Goal: Task Accomplishment & Management: Manage account settings

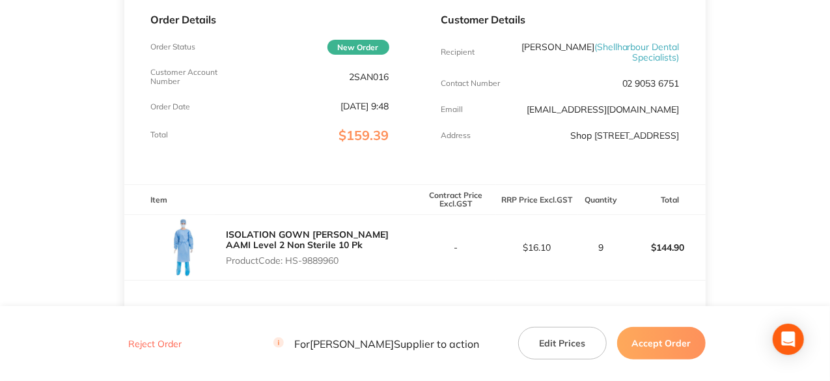
scroll to position [391, 0]
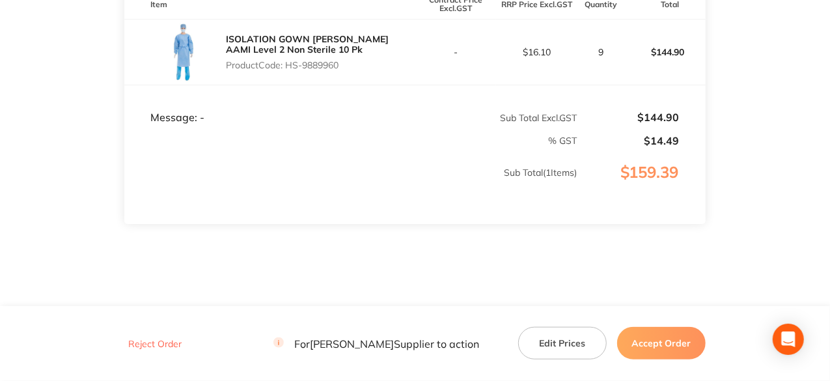
drag, startPoint x: 343, startPoint y: 75, endPoint x: 288, endPoint y: 74, distance: 54.7
click at [288, 70] on p "Product Code: HS-9889960" at bounding box center [320, 65] width 189 height 10
copy p "HS-9889960"
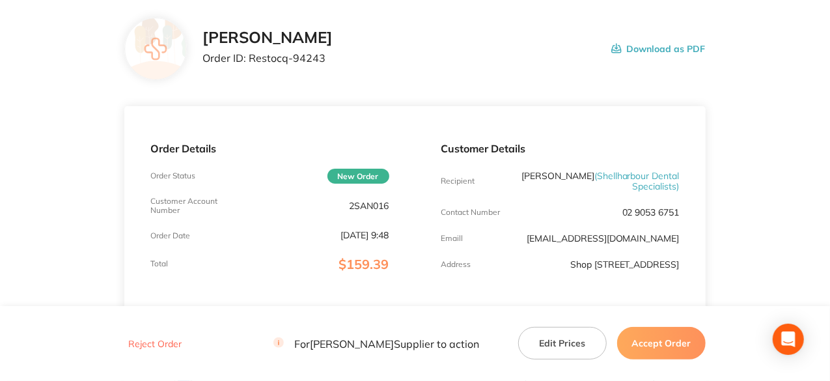
scroll to position [65, 0]
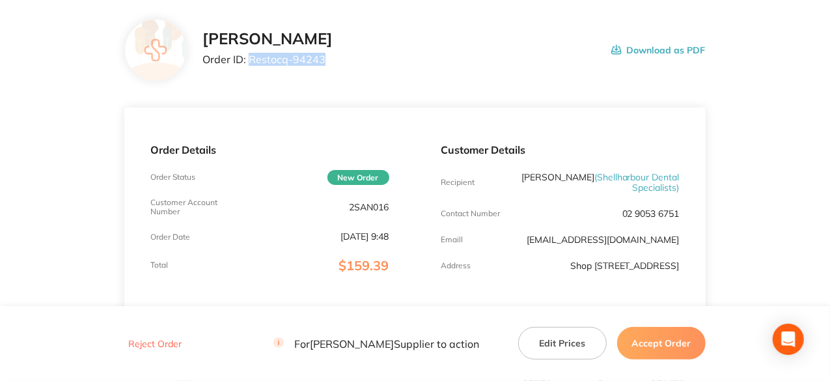
drag, startPoint x: 324, startPoint y: 58, endPoint x: 251, endPoint y: 59, distance: 73.6
click at [251, 59] on p "Order ID: Restocq- 94243" at bounding box center [268, 59] width 130 height 12
copy p "Restocq- 94243"
click at [660, 356] on button "Accept Order" at bounding box center [661, 343] width 89 height 33
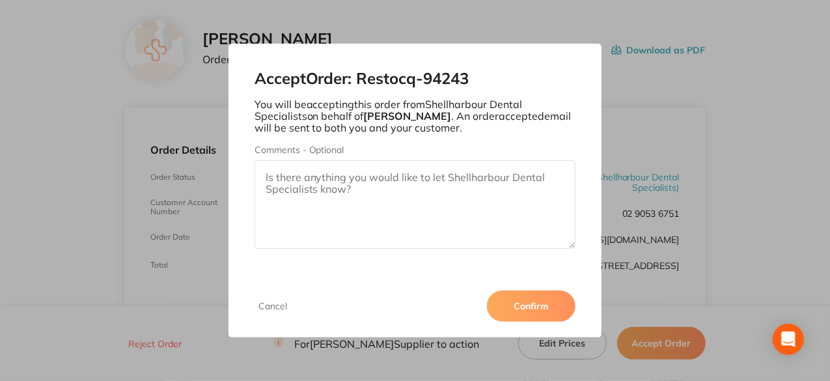
click at [544, 311] on button "Confirm" at bounding box center [531, 305] width 89 height 31
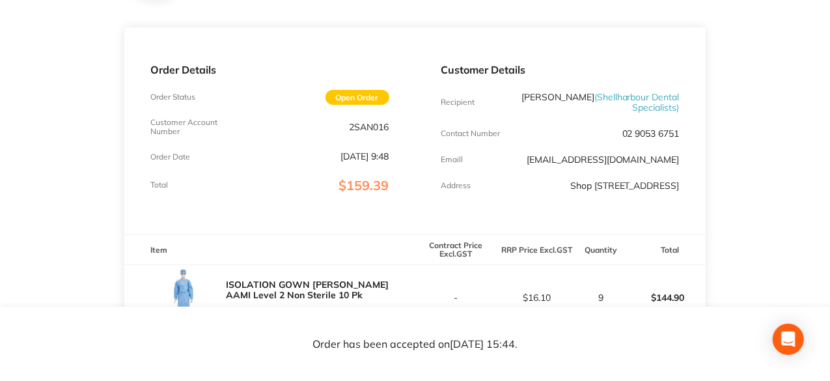
scroll to position [130, 0]
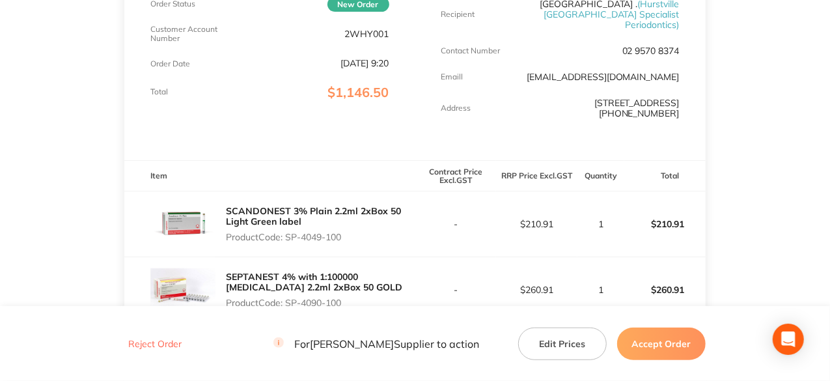
scroll to position [326, 0]
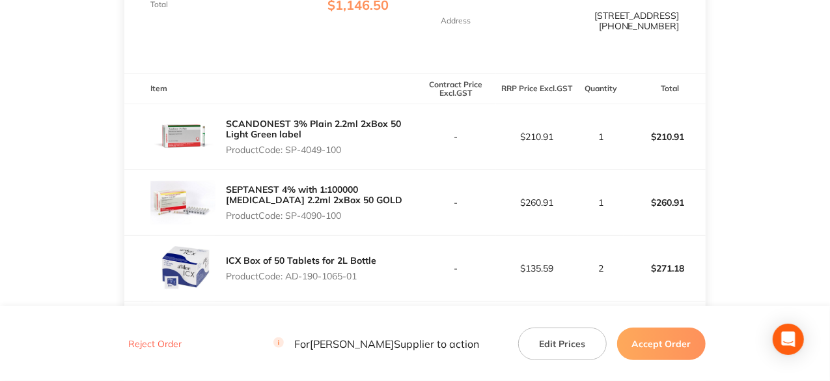
drag, startPoint x: 344, startPoint y: 138, endPoint x: 287, endPoint y: 137, distance: 56.7
click at [287, 145] on p "Product Code: SP-4049-100" at bounding box center [320, 150] width 189 height 10
copy p "SP-4049-100"
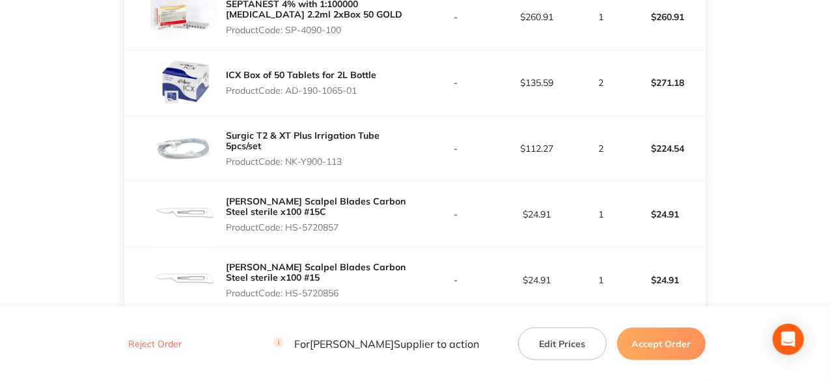
scroll to position [456, 0]
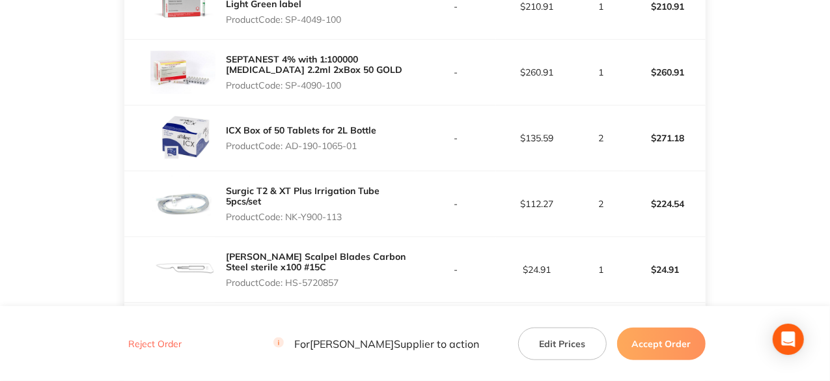
drag, startPoint x: 360, startPoint y: 135, endPoint x: 289, endPoint y: 128, distance: 71.4
click at [289, 128] on div "ICX Box of 50 Tablets for 2L Bottle Product Code: AD-190-1065-01" at bounding box center [301, 138] width 150 height 36
copy p "AD-190-1065-01"
drag, startPoint x: 346, startPoint y: 206, endPoint x: 287, endPoint y: 205, distance: 59.3
click at [287, 212] on p "Product Code: NK-Y900-113" at bounding box center [320, 217] width 189 height 10
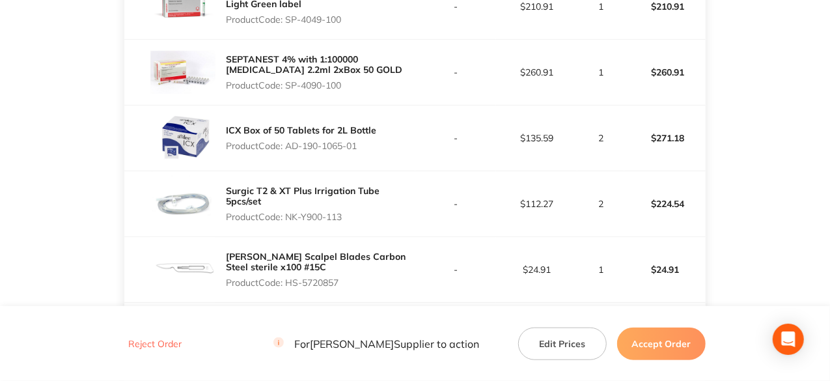
copy p "NK-Y900-113"
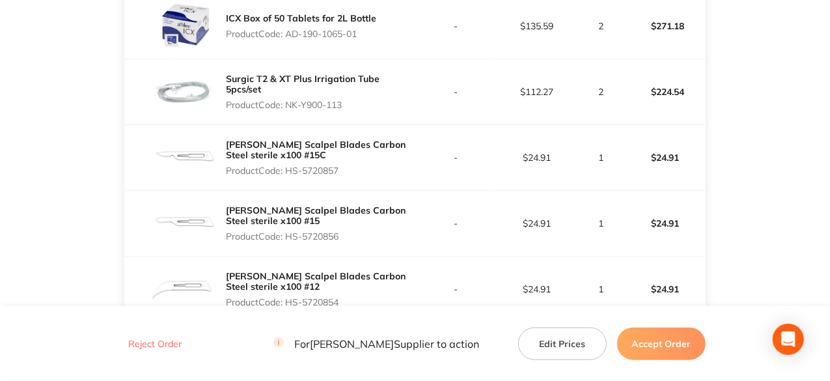
scroll to position [586, 0]
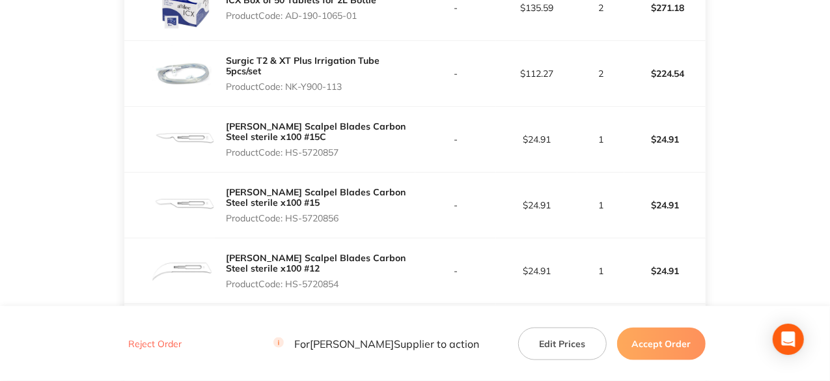
drag, startPoint x: 343, startPoint y: 137, endPoint x: 287, endPoint y: 138, distance: 56.0
click at [287, 147] on p "Product Code: HS-5720857" at bounding box center [320, 152] width 189 height 10
copy p "HS-5720857"
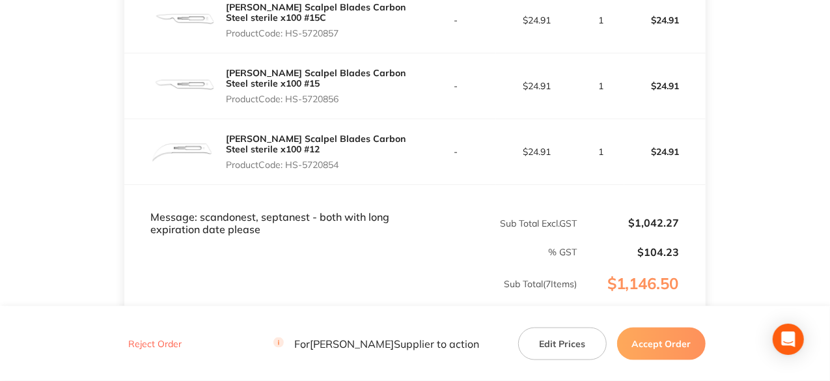
scroll to position [716, 0]
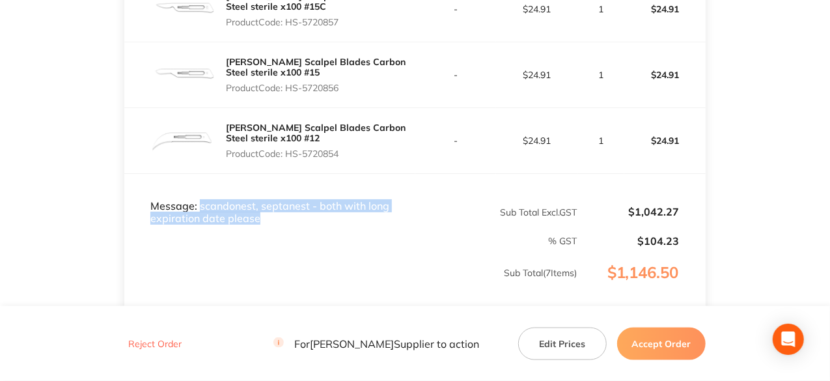
drag, startPoint x: 198, startPoint y: 193, endPoint x: 292, endPoint y: 208, distance: 95.0
click at [292, 208] on td "Message: scandonest, septanest - both with long expiration date please" at bounding box center [269, 199] width 290 height 51
copy td "scandonest, septanest - both with long expiration date please"
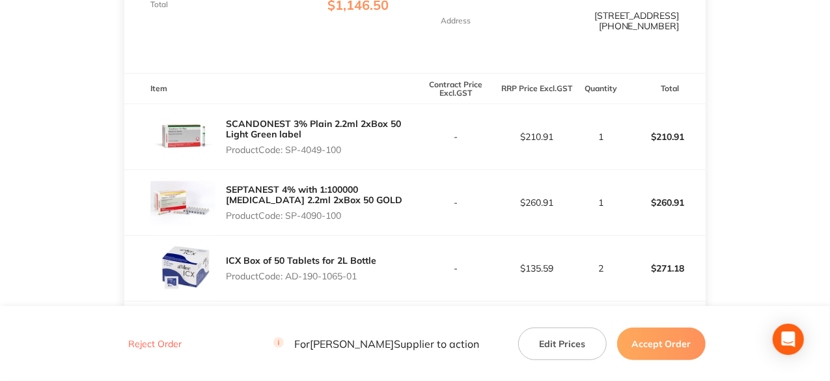
scroll to position [0, 0]
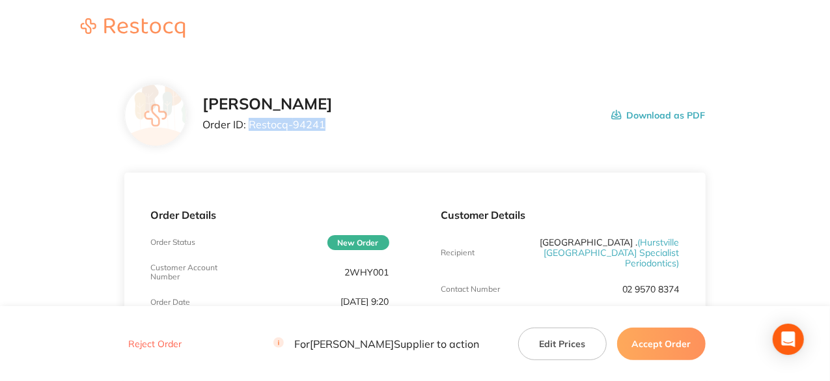
drag, startPoint x: 324, startPoint y: 123, endPoint x: 251, endPoint y: 127, distance: 73.1
click at [251, 127] on p "Order ID: Restocq- 94241" at bounding box center [268, 125] width 130 height 12
copy p "Restocq- 94241"
click at [687, 346] on button "Accept Order" at bounding box center [661, 343] width 89 height 33
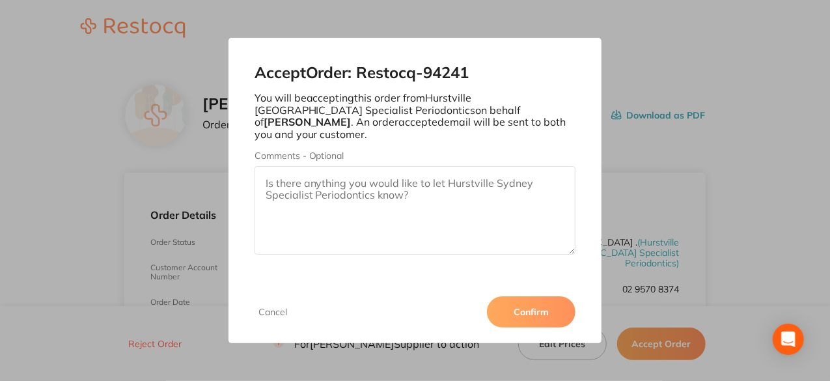
click at [551, 313] on button "Confirm" at bounding box center [531, 311] width 89 height 31
